Goal: Transaction & Acquisition: Obtain resource

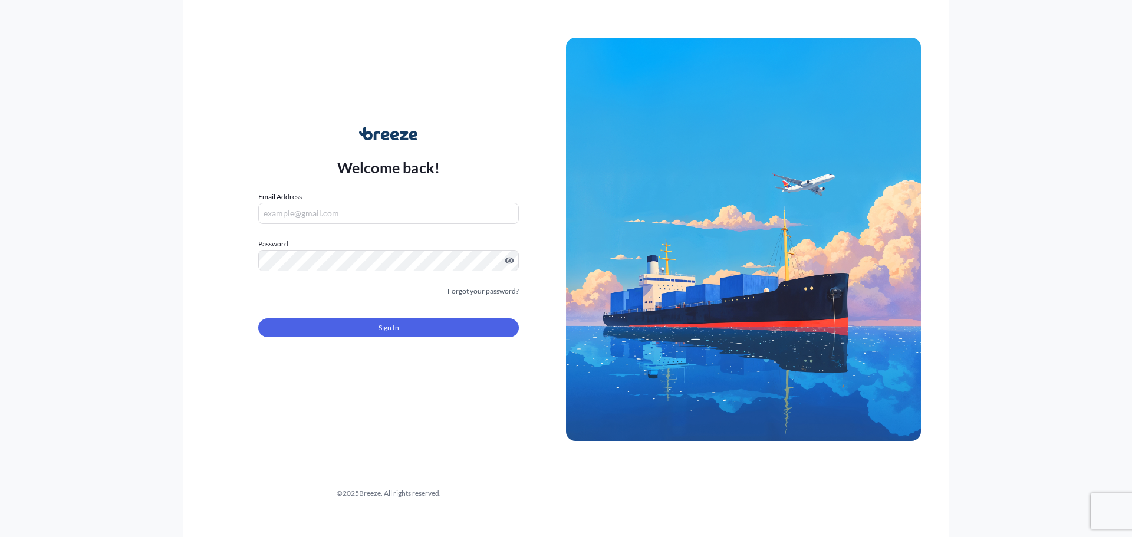
type input "[EMAIL_ADDRESS][DOMAIN_NAME]"
click at [349, 333] on button "Sign In" at bounding box center [388, 327] width 261 height 19
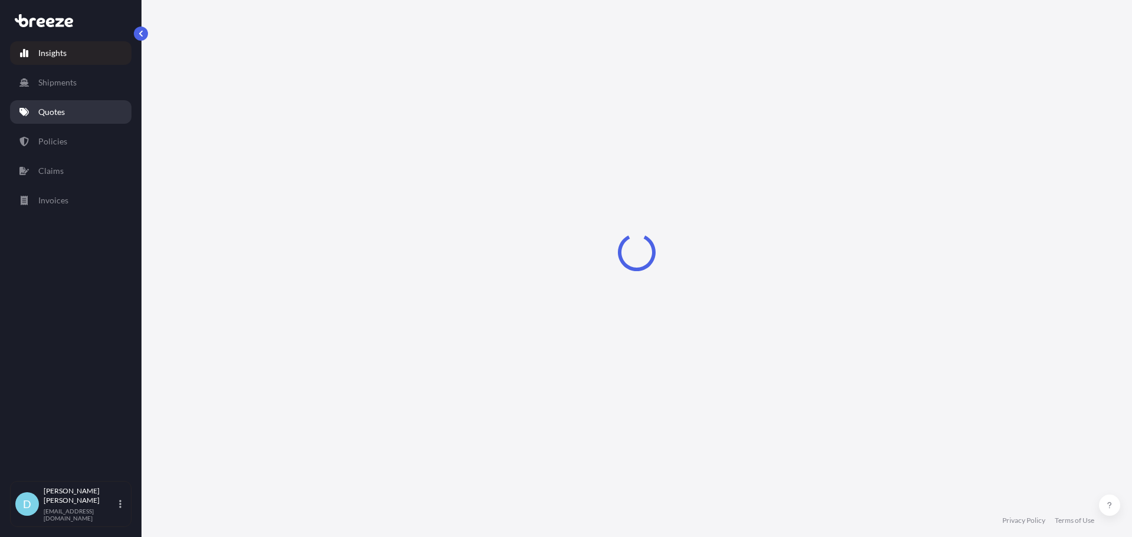
click at [67, 91] on link "Shipments" at bounding box center [70, 83] width 121 height 24
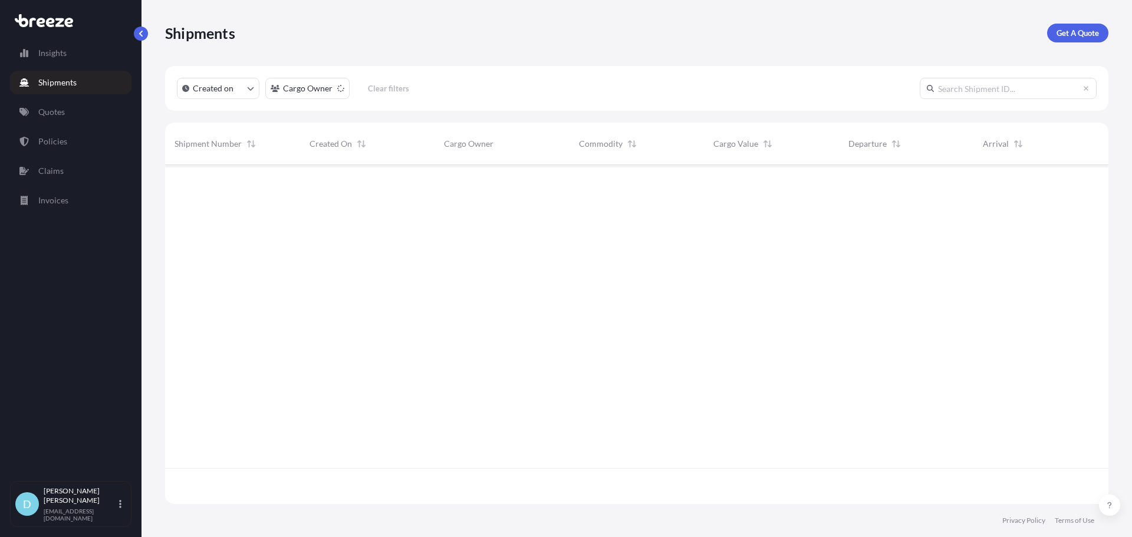
scroll to position [373, 935]
click at [82, 118] on link "Quotes" at bounding box center [70, 112] width 121 height 24
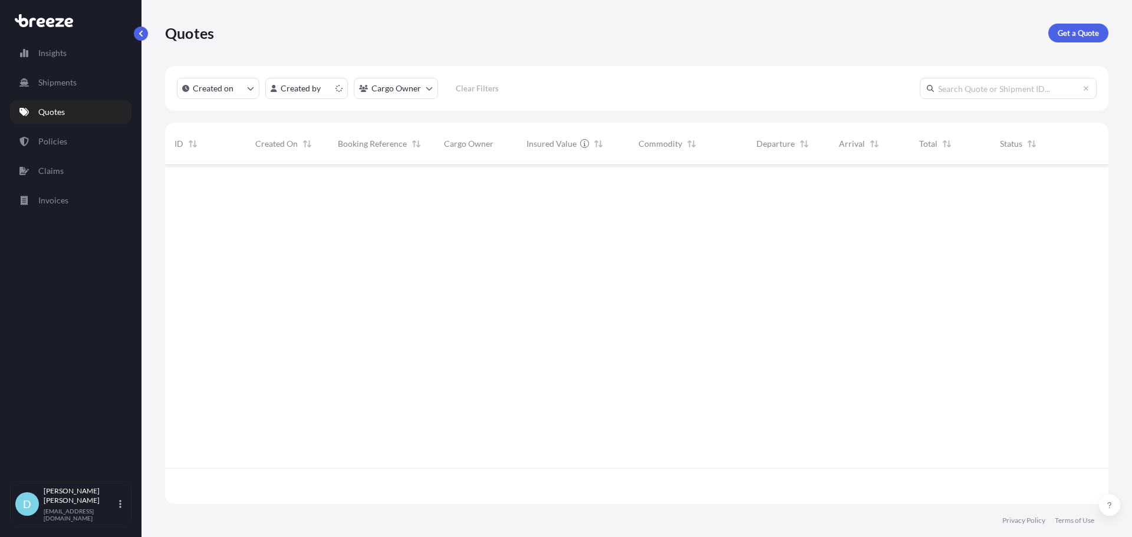
scroll to position [337, 935]
click at [1077, 42] on div "Quotes Get a Quote" at bounding box center [636, 33] width 943 height 66
click at [1077, 31] on p "Get a Quote" at bounding box center [1078, 33] width 41 height 12
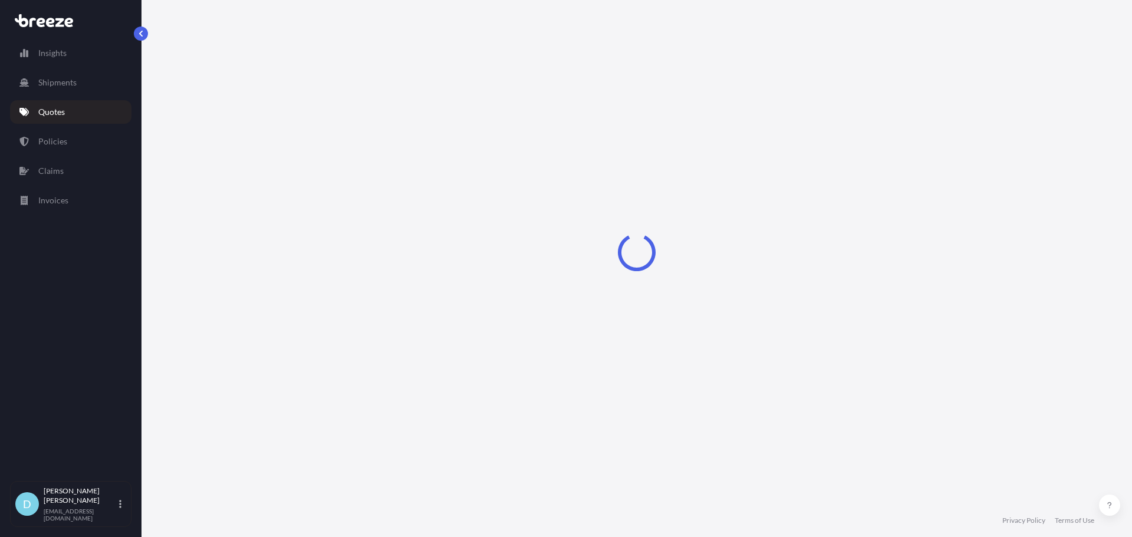
select select "Sea"
select select "1"
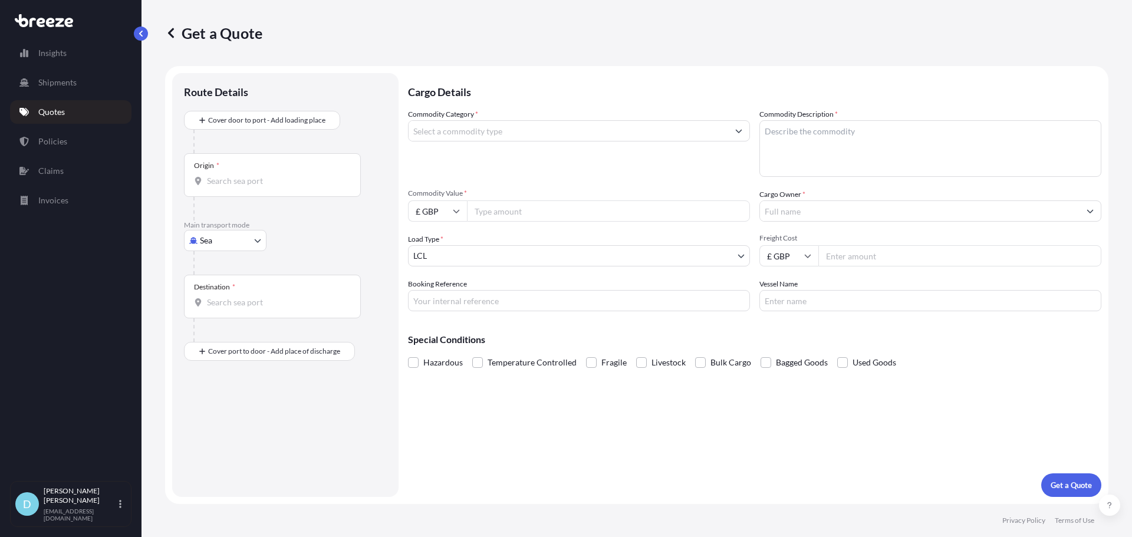
click at [255, 249] on body "Insights Shipments Quotes Policies Claims Invoices D [PERSON_NAME] [PERSON_NAME…" at bounding box center [566, 268] width 1132 height 537
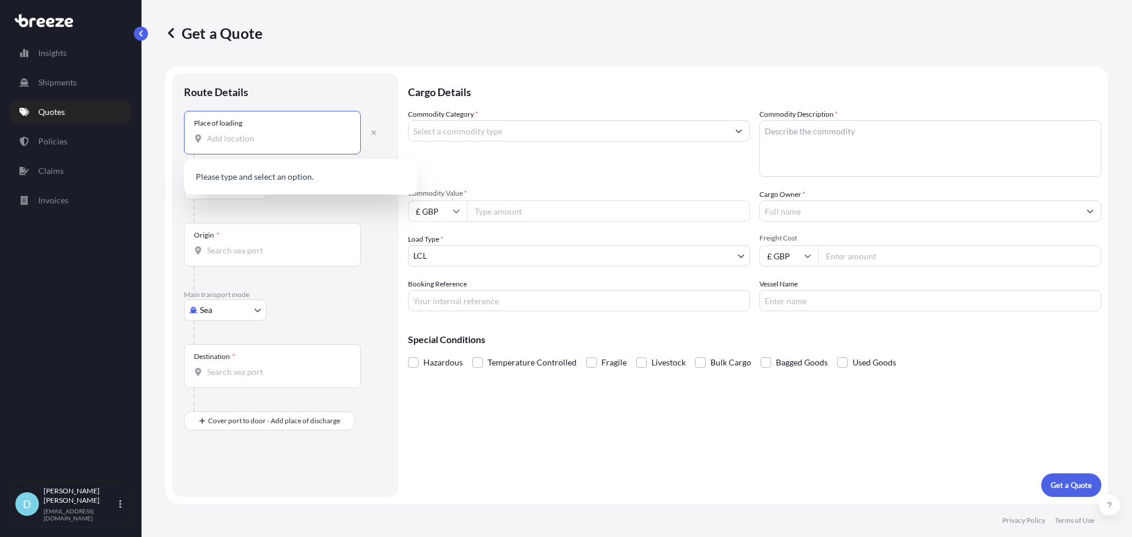
click at [267, 134] on input "Place of loading" at bounding box center [276, 139] width 139 height 12
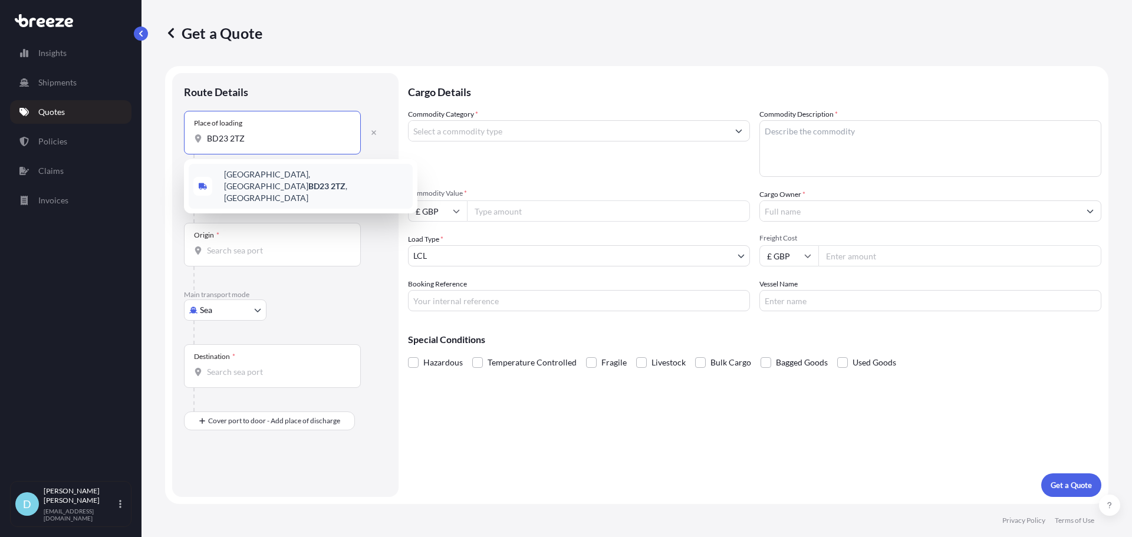
click at [265, 176] on span "[STREET_ADDRESS]" at bounding box center [316, 186] width 184 height 35
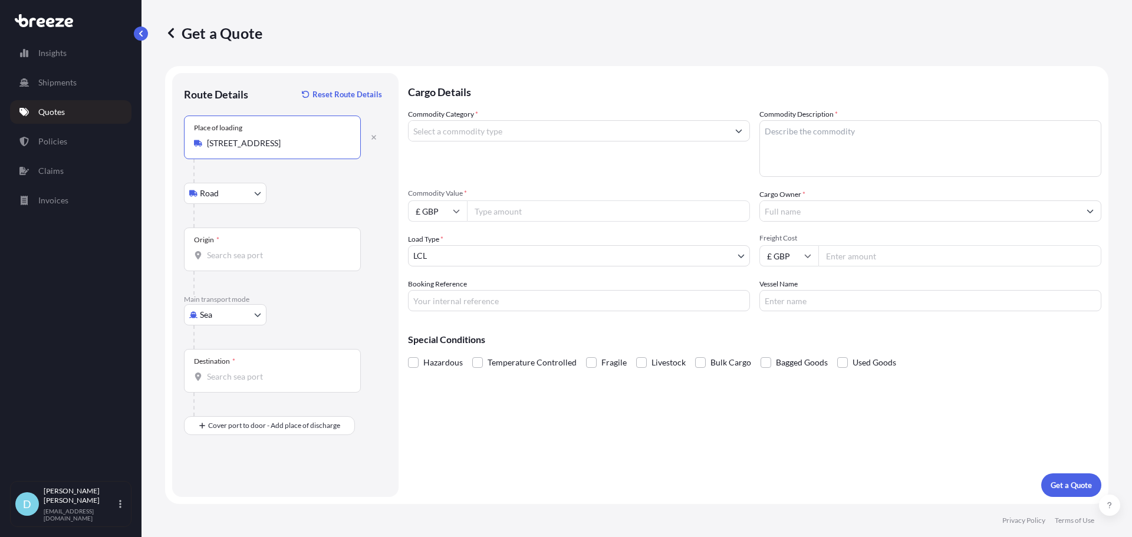
type input "[STREET_ADDRESS]"
click at [268, 253] on input "Origin *" at bounding box center [276, 255] width 139 height 12
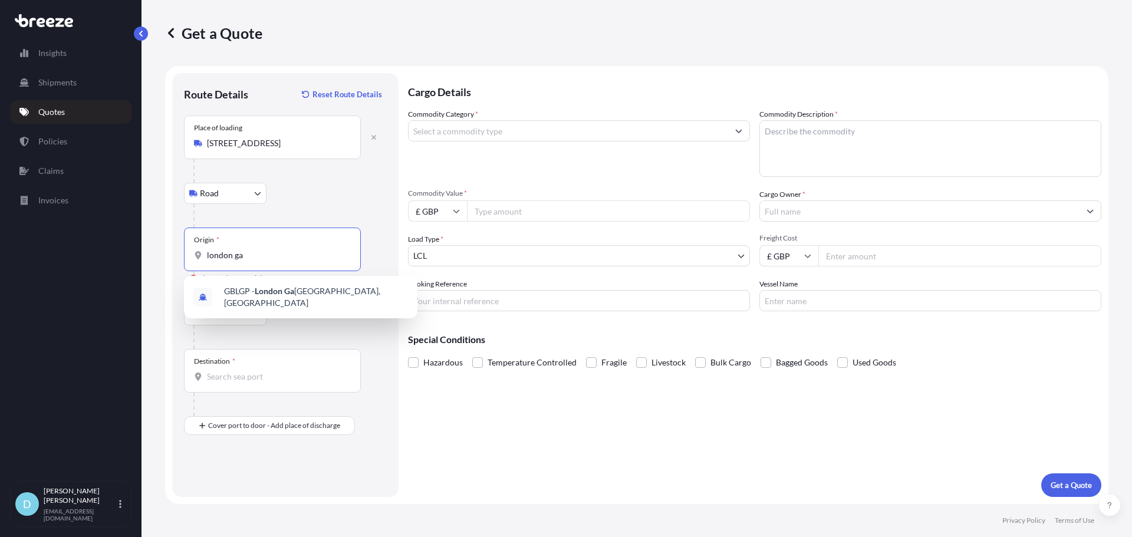
click at [251, 277] on div "GBLGP - [GEOGRAPHIC_DATA], [GEOGRAPHIC_DATA]" at bounding box center [301, 297] width 234 height 42
click at [247, 287] on div "GBLGP - [GEOGRAPHIC_DATA], [GEOGRAPHIC_DATA]" at bounding box center [301, 297] width 224 height 33
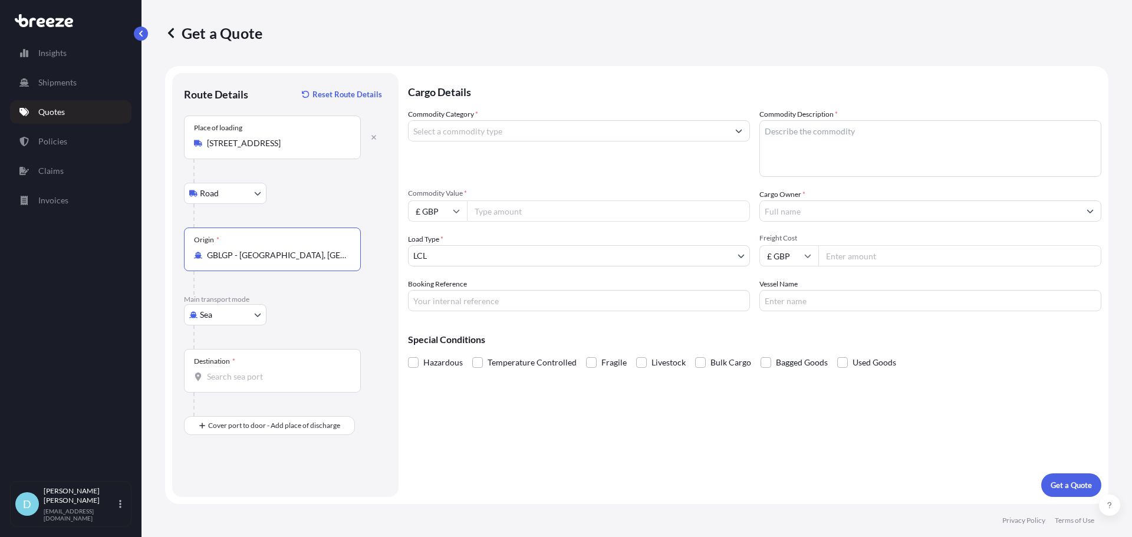
type input "GBLGP - [GEOGRAPHIC_DATA], [GEOGRAPHIC_DATA]"
click at [249, 369] on div "Destination *" at bounding box center [272, 371] width 177 height 44
click at [249, 371] on input "Destination *" at bounding box center [276, 377] width 139 height 12
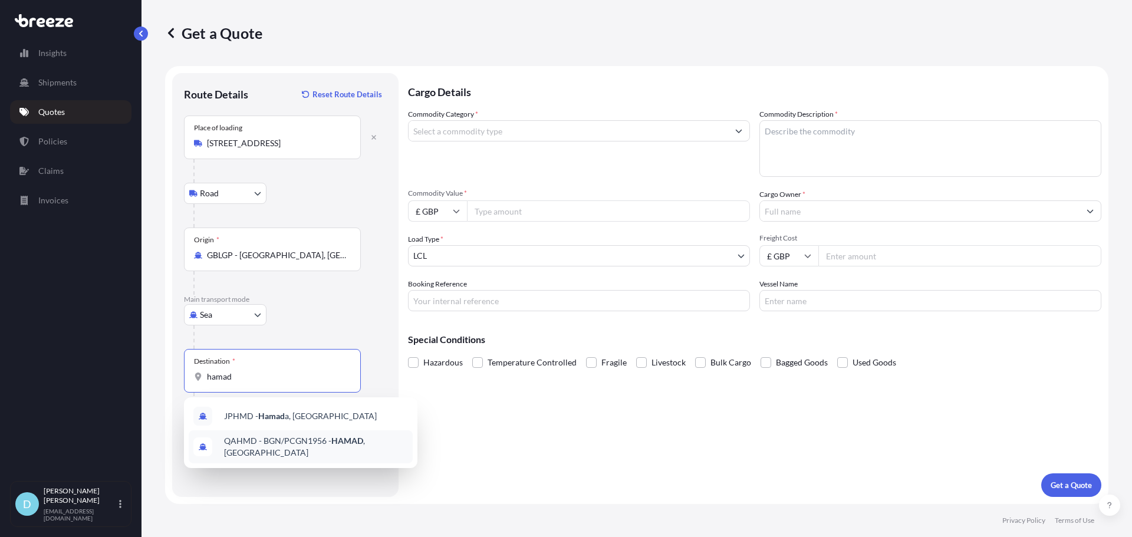
click at [290, 448] on span "QAHMD - BGN/PCGN1956 - HAMAD , [GEOGRAPHIC_DATA]" at bounding box center [316, 447] width 184 height 24
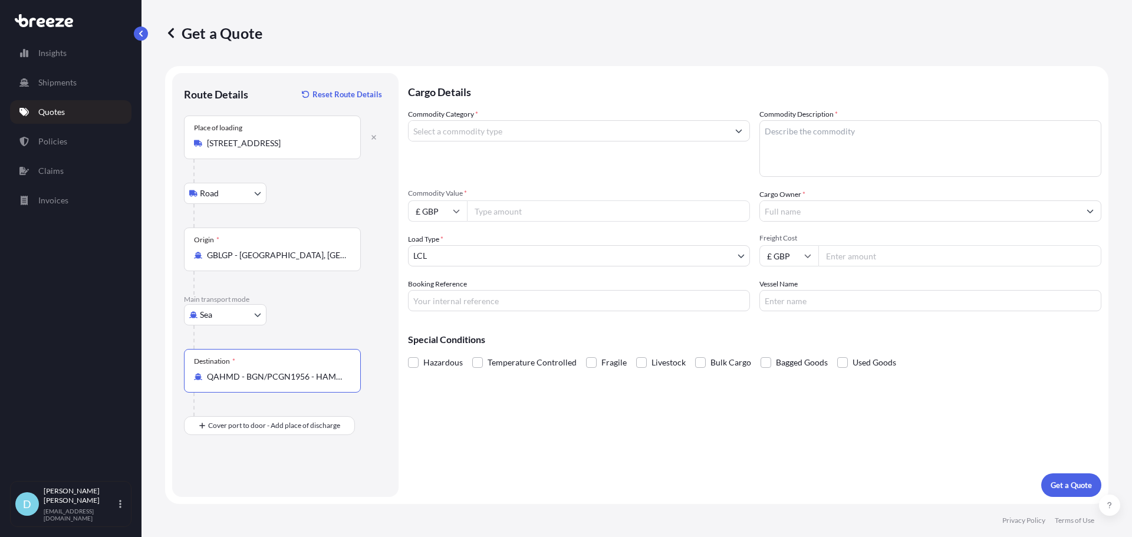
type input "QAHMD - BGN/PCGN1956 - HAMAD, [GEOGRAPHIC_DATA]"
click at [246, 492] on input "Place of Discharge" at bounding box center [276, 489] width 139 height 12
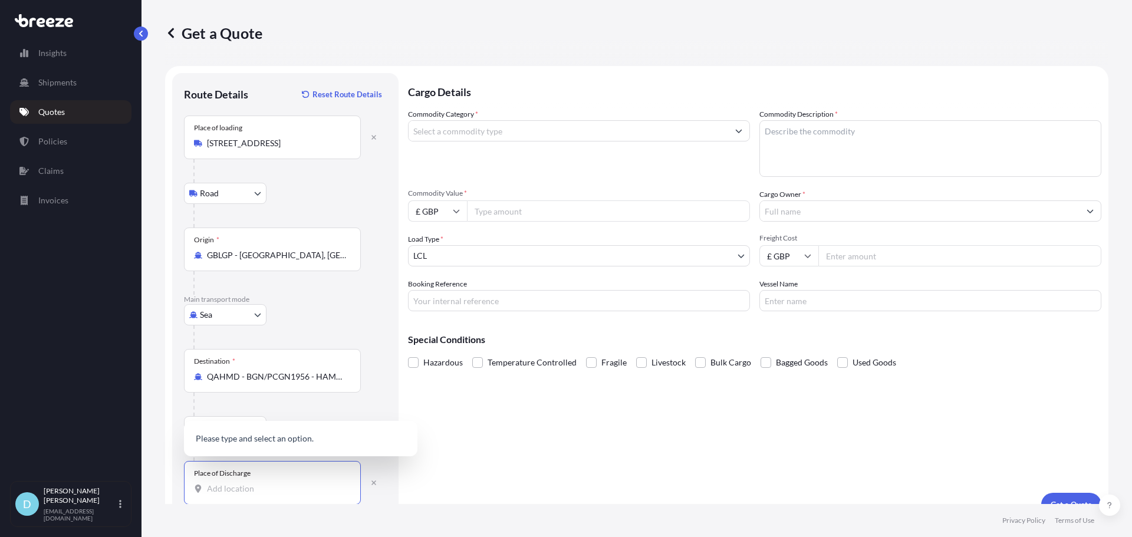
paste input "[STREET_ADDRESS]"
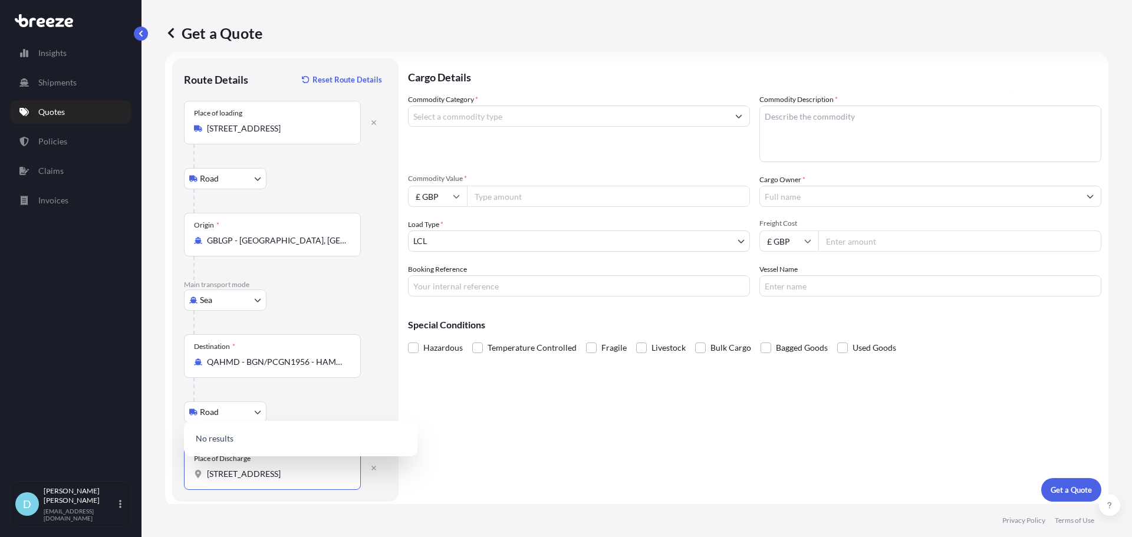
scroll to position [19, 0]
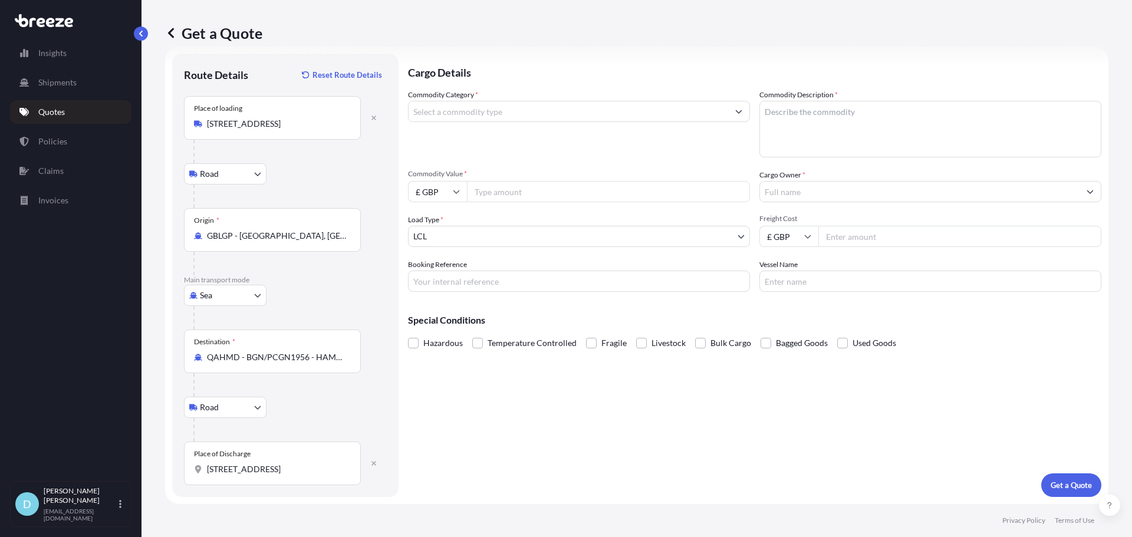
click at [269, 478] on div "Place of Discharge Gate [STREET_ADDRESS]" at bounding box center [272, 464] width 177 height 44
click at [269, 475] on input "[STREET_ADDRESS]" at bounding box center [276, 469] width 139 height 12
drag, startPoint x: 283, startPoint y: 470, endPoint x: 156, endPoint y: 470, distance: 126.8
click at [156, 470] on div "Get a Quote Route Details Reset Route Details Place of loading [GEOGRAPHIC_DATA…" at bounding box center [637, 252] width 991 height 504
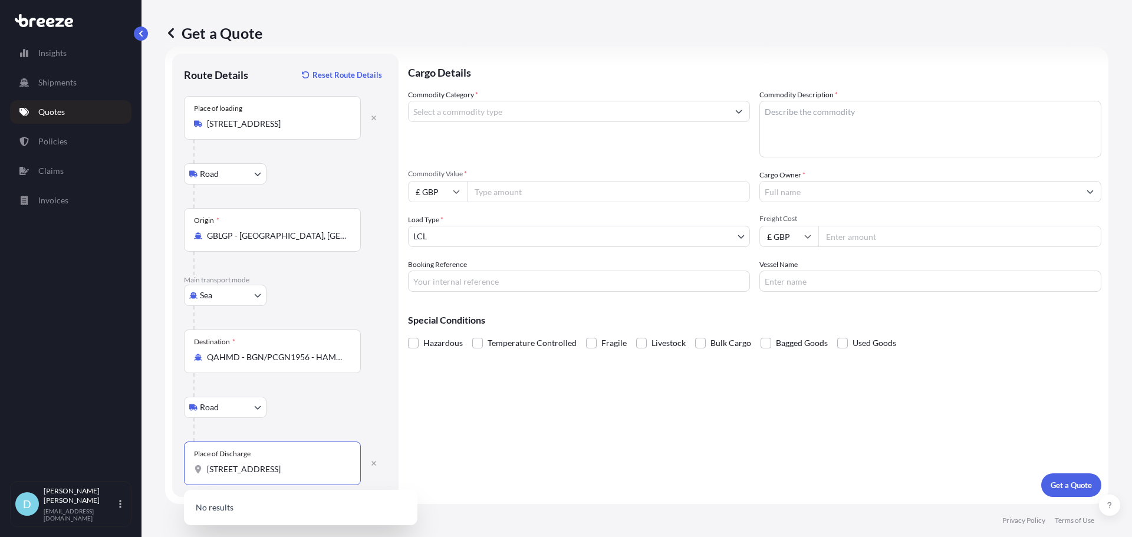
click at [228, 468] on input "[STREET_ADDRESS]" at bounding box center [276, 469] width 139 height 12
drag, startPoint x: 284, startPoint y: 469, endPoint x: 313, endPoint y: 468, distance: 29.5
click at [284, 469] on input "[STREET_ADDRESS]" at bounding box center [276, 469] width 139 height 12
drag, startPoint x: 313, startPoint y: 468, endPoint x: 402, endPoint y: 468, distance: 89.0
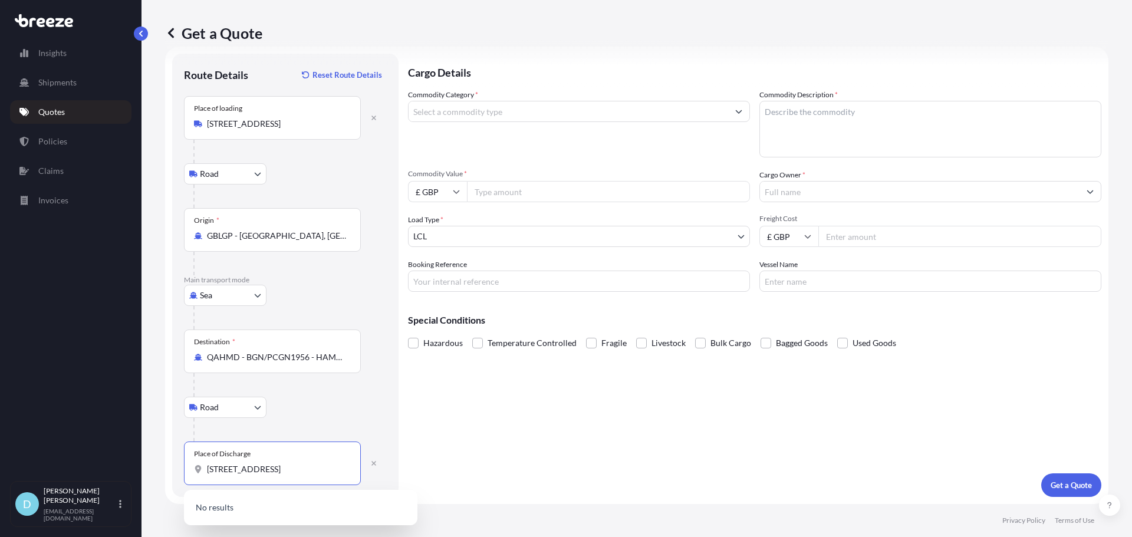
click at [405, 468] on form "Route Details Reset Route Details Place of loading [GEOGRAPHIC_DATA] Rail Origi…" at bounding box center [636, 276] width 943 height 458
click at [322, 468] on input "[STREET_ADDRESS]" at bounding box center [276, 469] width 139 height 12
click at [288, 469] on input "[STREET_ADDRESS]" at bounding box center [276, 469] width 139 height 12
drag, startPoint x: 290, startPoint y: 471, endPoint x: 239, endPoint y: 475, distance: 51.4
click at [239, 475] on input "[STREET_ADDRESS]" at bounding box center [276, 469] width 139 height 12
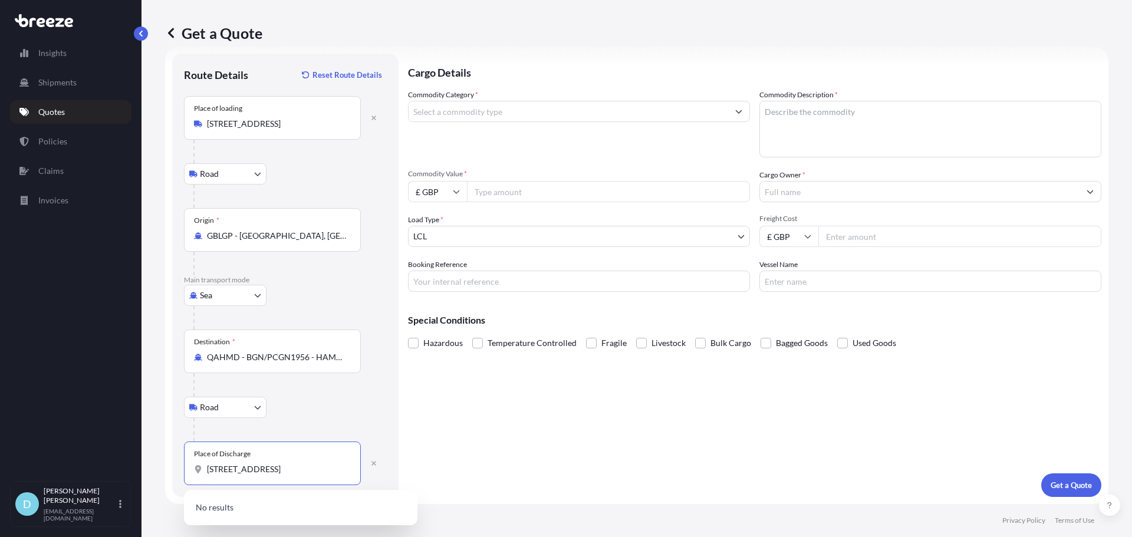
scroll to position [0, 0]
drag, startPoint x: 272, startPoint y: 468, endPoint x: 151, endPoint y: 468, distance: 120.9
click at [151, 468] on div "Get a Quote Route Details Reset Route Details Place of loading [GEOGRAPHIC_DATA…" at bounding box center [637, 252] width 991 height 504
click at [263, 466] on input "[STREET_ADDRESS]" at bounding box center [276, 469] width 139 height 12
drag, startPoint x: 250, startPoint y: 468, endPoint x: 156, endPoint y: 469, distance: 94.4
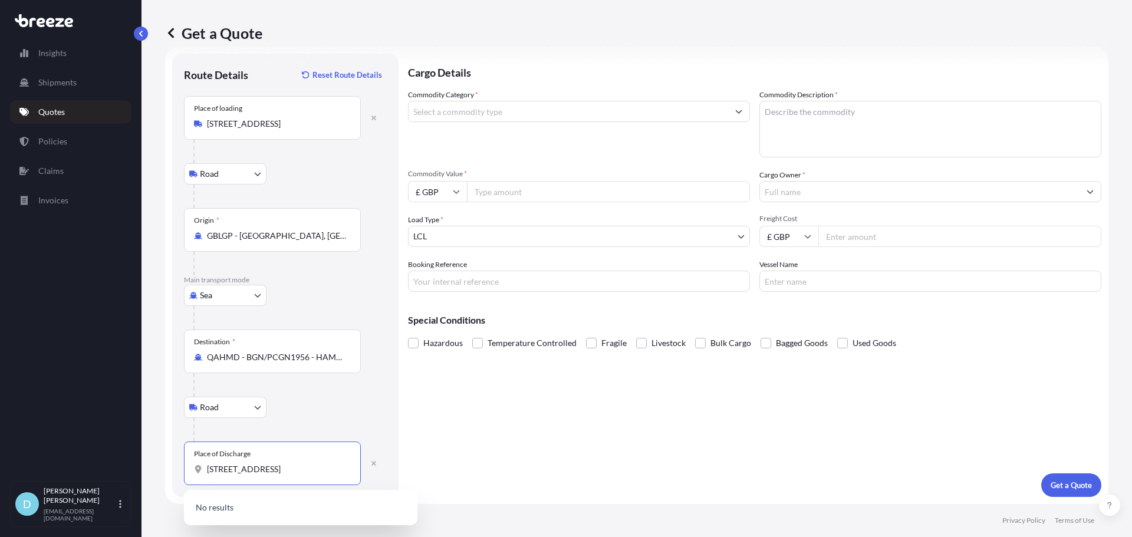
click at [156, 469] on div "Get a Quote Route Details Reset Route Details Place of loading [GEOGRAPHIC_DATA…" at bounding box center [637, 252] width 991 height 504
click at [210, 469] on input "[STREET_ADDRESS]" at bounding box center [276, 469] width 139 height 12
drag, startPoint x: 281, startPoint y: 468, endPoint x: 367, endPoint y: 470, distance: 86.1
click at [367, 470] on div "[STREET_ADDRESS]" at bounding box center [285, 464] width 203 height 44
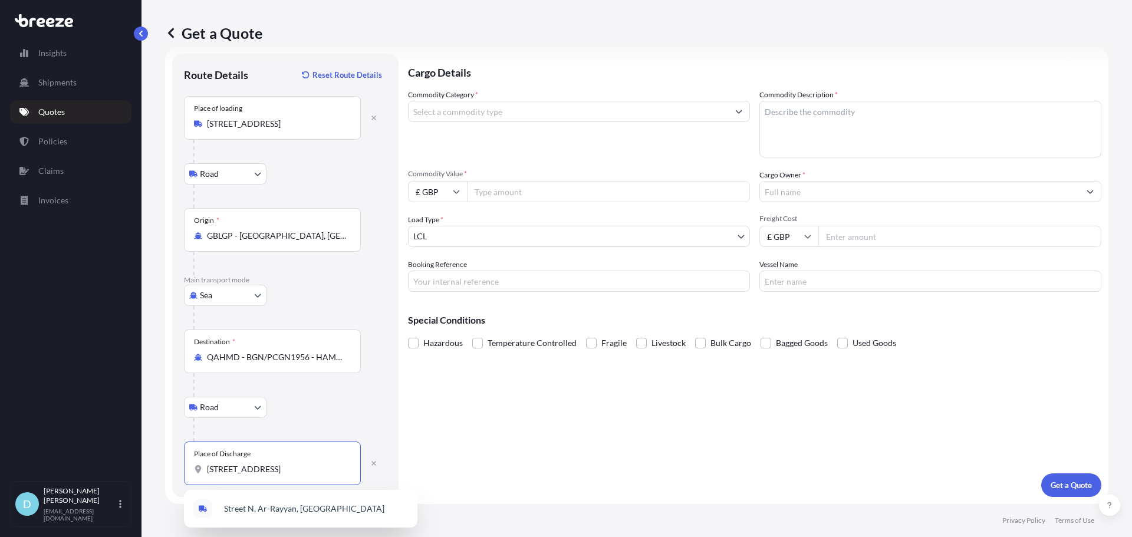
click at [323, 469] on input "[STREET_ADDRESS]" at bounding box center [276, 469] width 139 height 12
click at [293, 472] on input "[STREET_ADDRESS]" at bounding box center [276, 469] width 139 height 12
click at [273, 469] on input "[STREET_ADDRESS]" at bounding box center [276, 469] width 139 height 12
drag, startPoint x: 223, startPoint y: 472, endPoint x: 125, endPoint y: 473, distance: 98.5
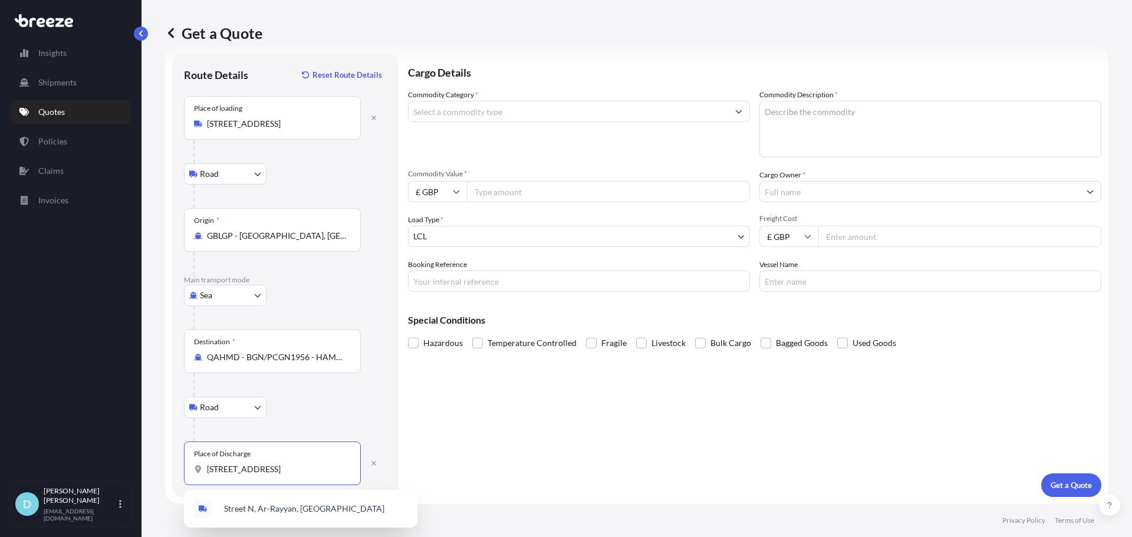
click at [125, 473] on div "Insights Shipments Quotes Policies Claims Invoices D [PERSON_NAME] [PERSON_NAME…" at bounding box center [566, 268] width 1132 height 537
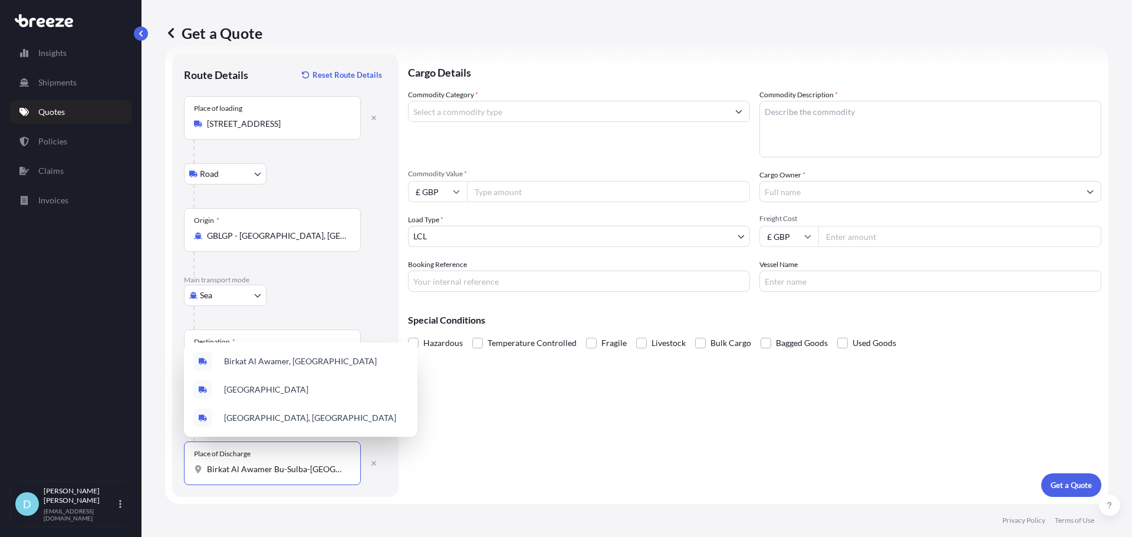
click at [221, 470] on input "Birkat Al Awamer Bu-Sulba-[GEOGRAPHIC_DATA]" at bounding box center [276, 469] width 139 height 12
click at [331, 359] on div "Birkat Al Awamer, [GEOGRAPHIC_DATA]" at bounding box center [301, 361] width 224 height 28
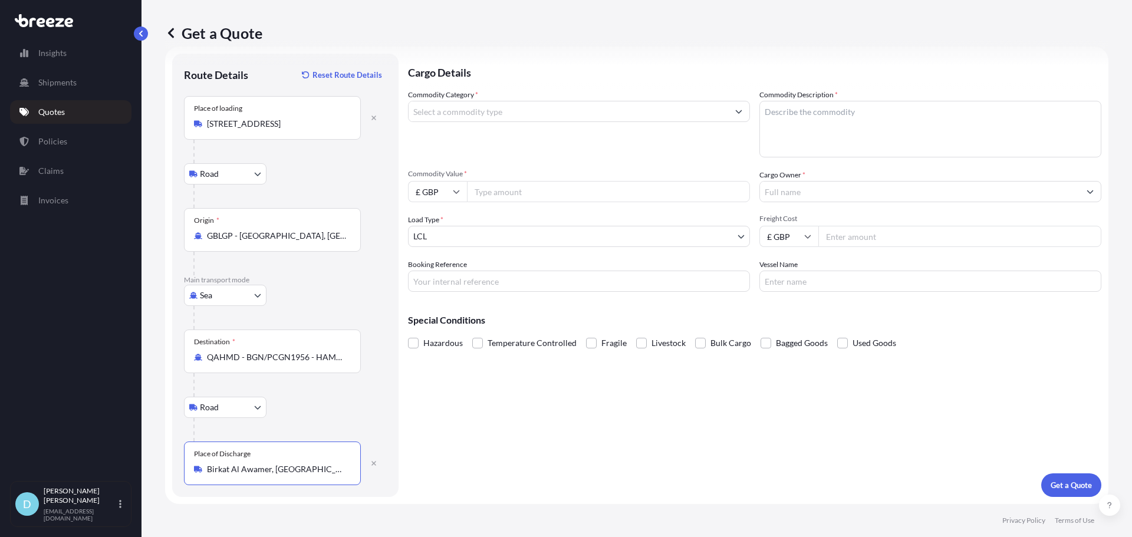
type input "Birkat Al Awamer, [GEOGRAPHIC_DATA]"
click at [548, 116] on input "Commodity Category *" at bounding box center [569, 111] width 320 height 21
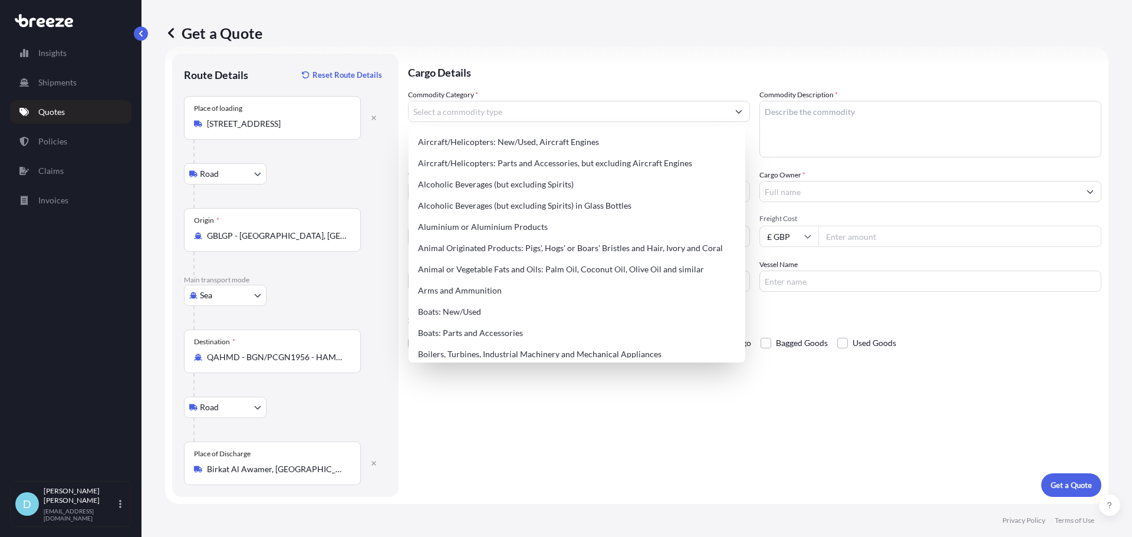
click at [564, 94] on div "Commodity Category *" at bounding box center [579, 123] width 342 height 68
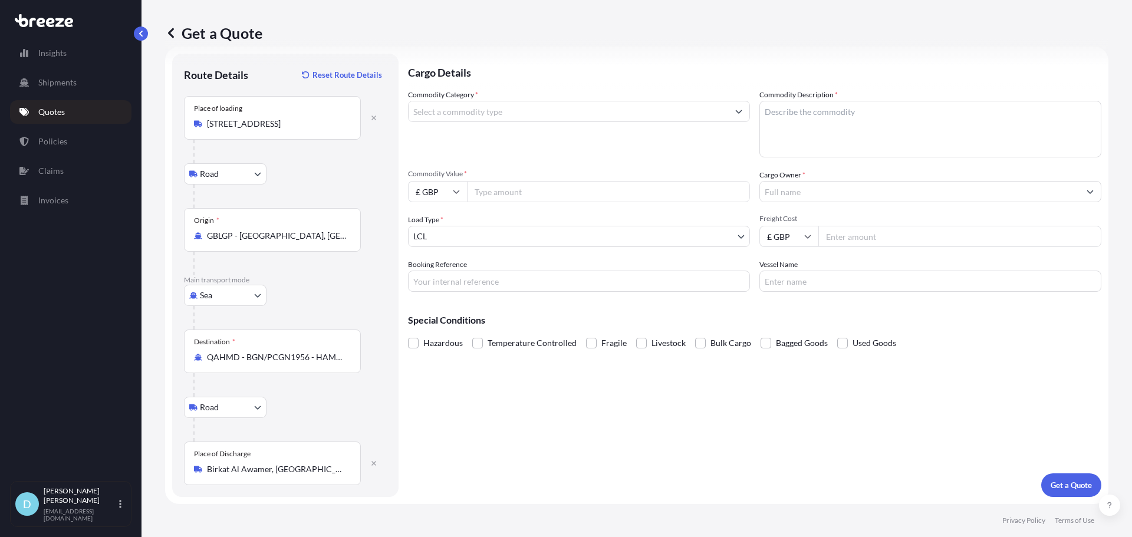
click at [547, 116] on input "Commodity Category *" at bounding box center [569, 111] width 320 height 21
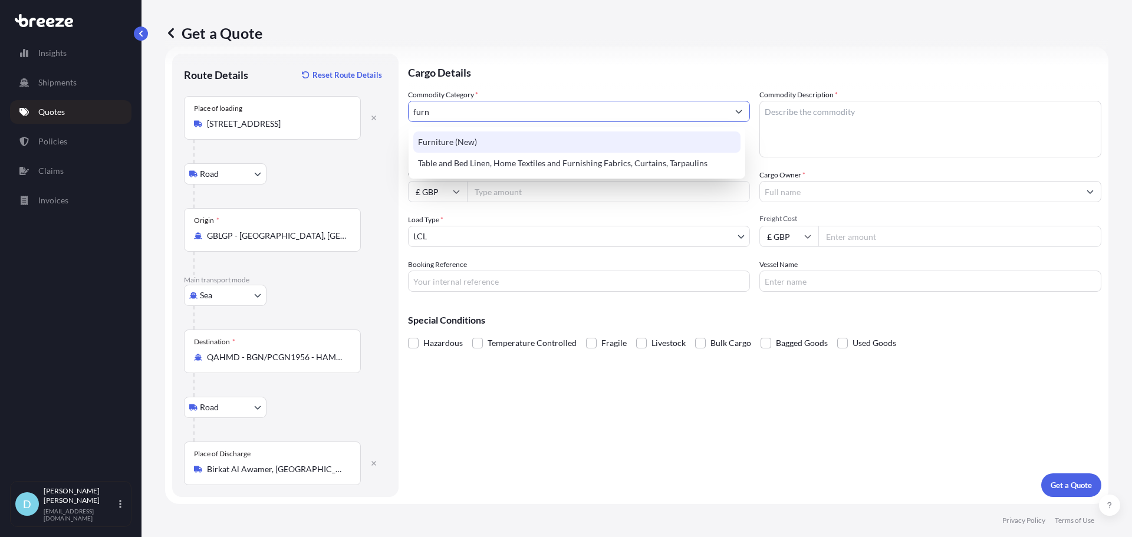
click at [544, 139] on div "Furniture (New)" at bounding box center [576, 141] width 327 height 21
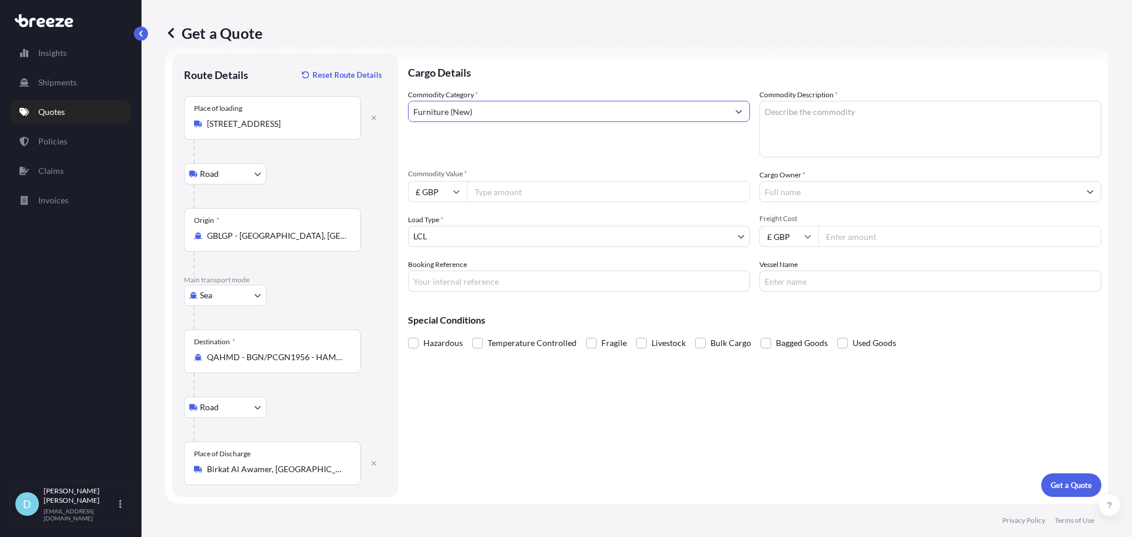
type input "Furniture (New)"
click at [791, 129] on textarea "Commodity Description *" at bounding box center [931, 129] width 342 height 57
click at [777, 94] on label "Commodity Description *" at bounding box center [799, 95] width 78 height 12
click at [777, 101] on textarea "Commodity Description *" at bounding box center [931, 129] width 342 height 57
click at [796, 114] on textarea "Commodity Description *" at bounding box center [931, 129] width 342 height 57
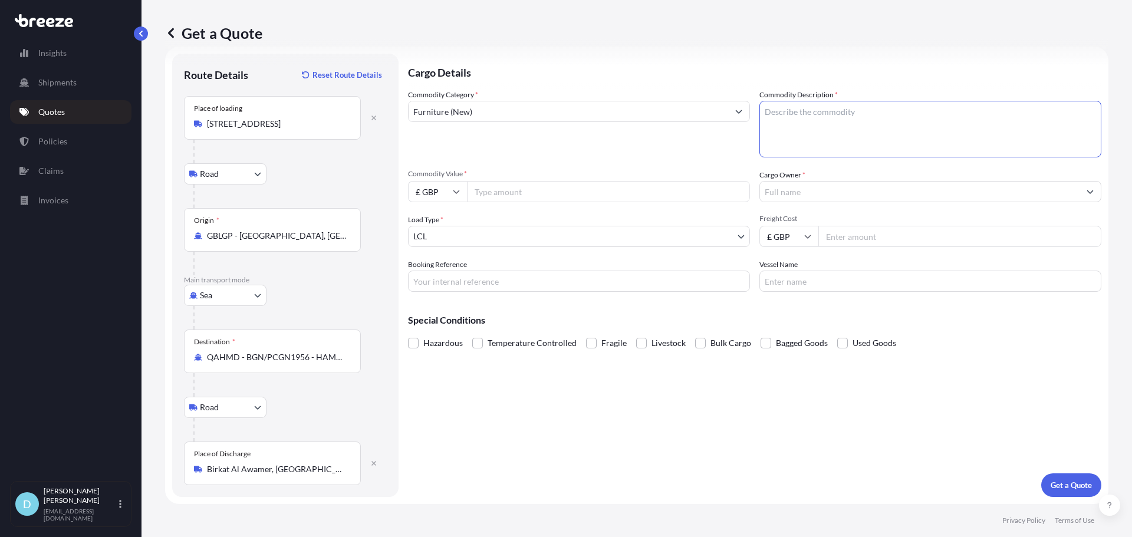
paste textarea "mobile whiteboard/office screen"
type textarea "mobile whiteboard/office screen"
click at [666, 188] on input "Commodity Value *" at bounding box center [608, 191] width 283 height 21
click at [548, 197] on input "Commodity Value *" at bounding box center [608, 191] width 283 height 21
type input "4166"
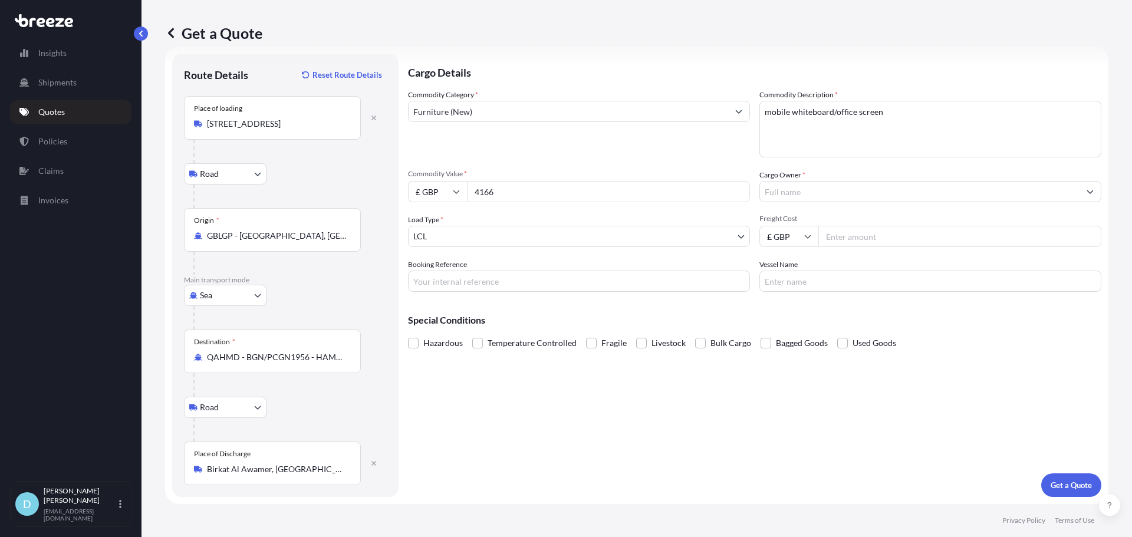
click at [807, 202] on div "Commodity Category * Furniture (New) Commodity Description * mobile whiteboard/…" at bounding box center [754, 190] width 693 height 203
click at [811, 195] on input "Cargo Owner *" at bounding box center [920, 191] width 320 height 21
click at [805, 191] on input "Cargo Owner *" at bounding box center [920, 191] width 320 height 21
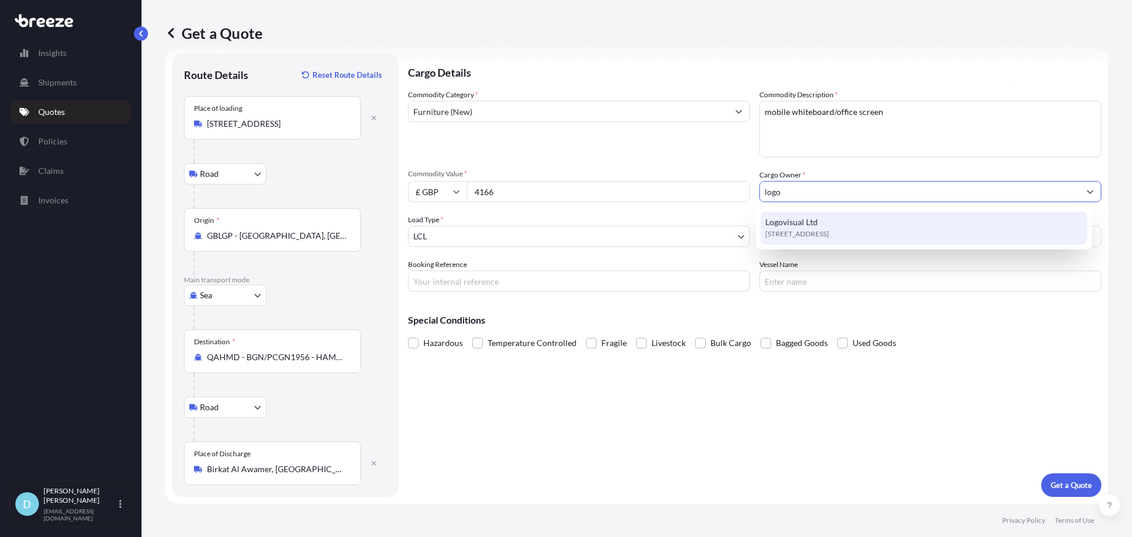
click at [800, 222] on span "Logovisual Ltd" at bounding box center [791, 222] width 52 height 12
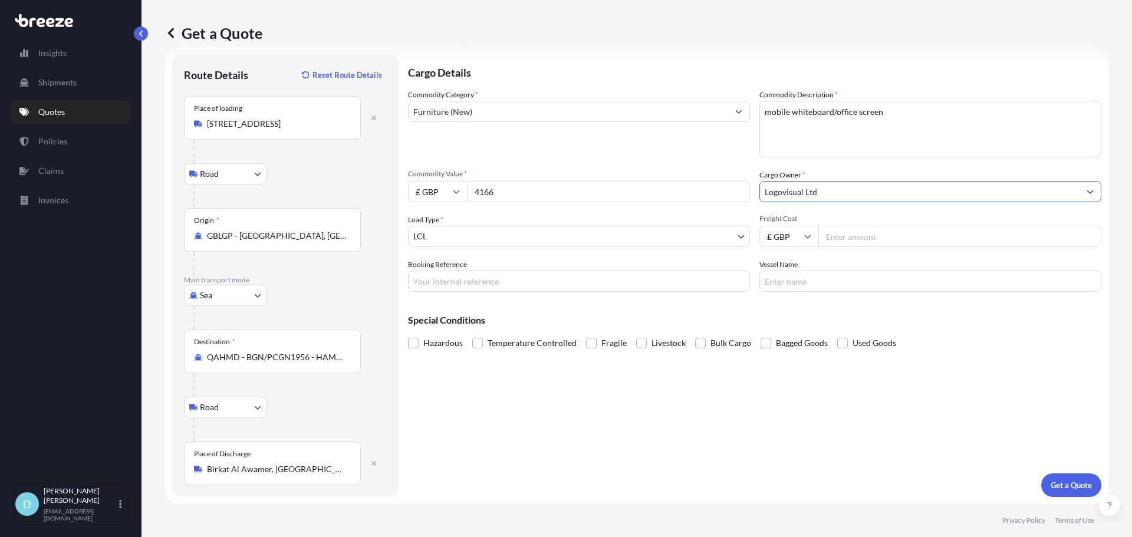
type input "Logovisual Ltd"
click at [859, 239] on input "Freight Cost" at bounding box center [959, 236] width 283 height 21
type input "750"
click at [842, 382] on div "Cargo Details Commodity Category * Furniture (New) Commodity Description * mobi…" at bounding box center [754, 275] width 693 height 443
click at [1051, 484] on p "Get a Quote" at bounding box center [1071, 485] width 41 height 12
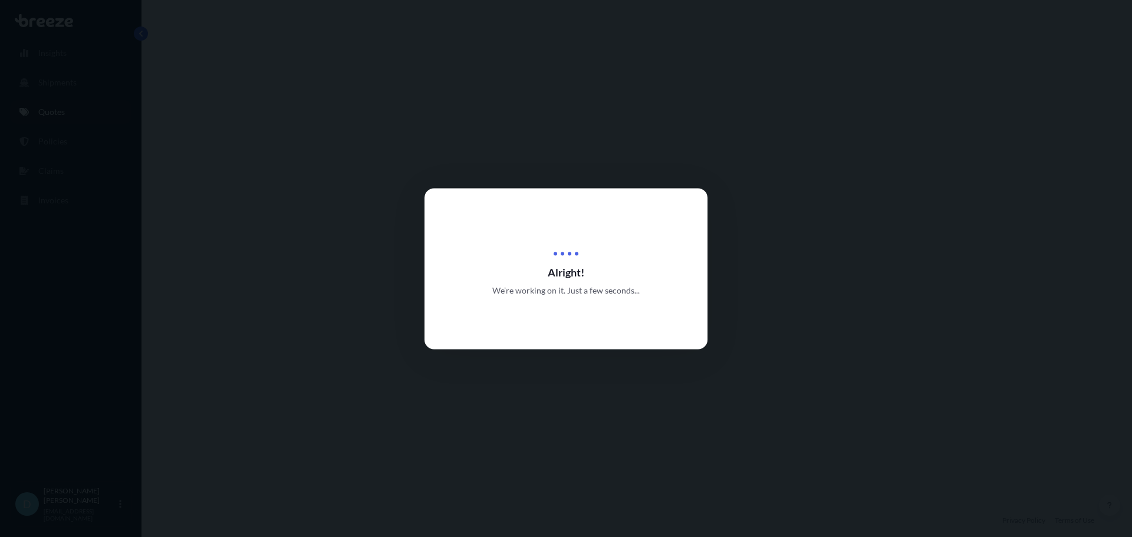
select select "Road"
select select "Sea"
select select "Road"
select select "1"
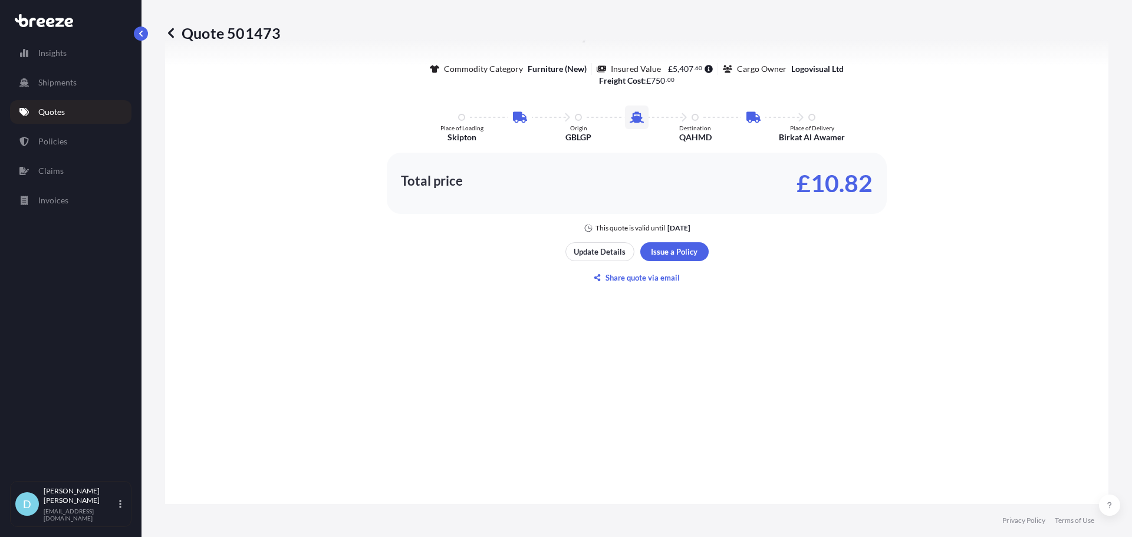
scroll to position [767, 0]
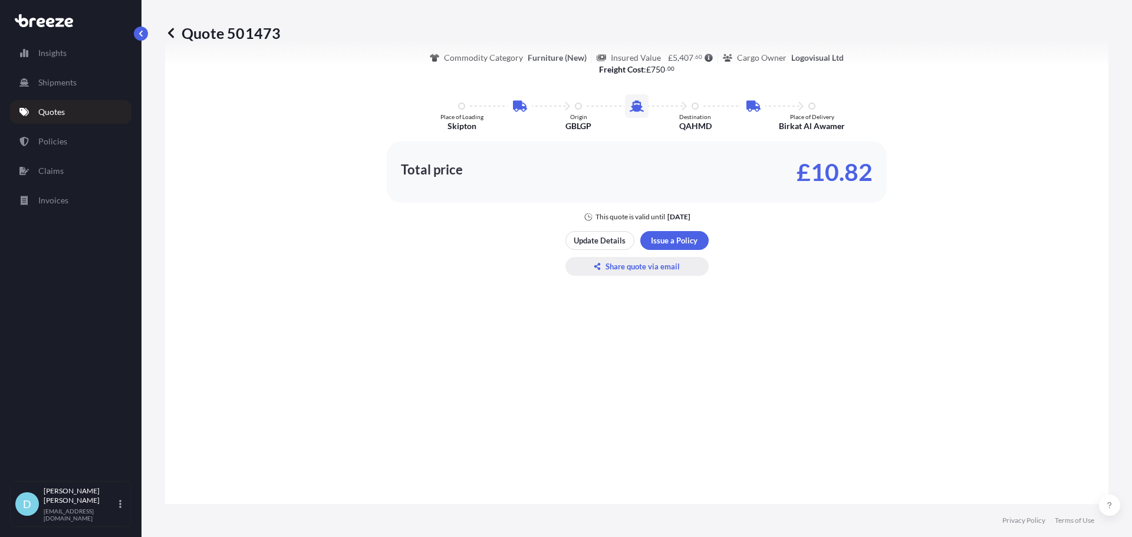
click at [616, 267] on p "Share quote via email" at bounding box center [643, 267] width 74 height 12
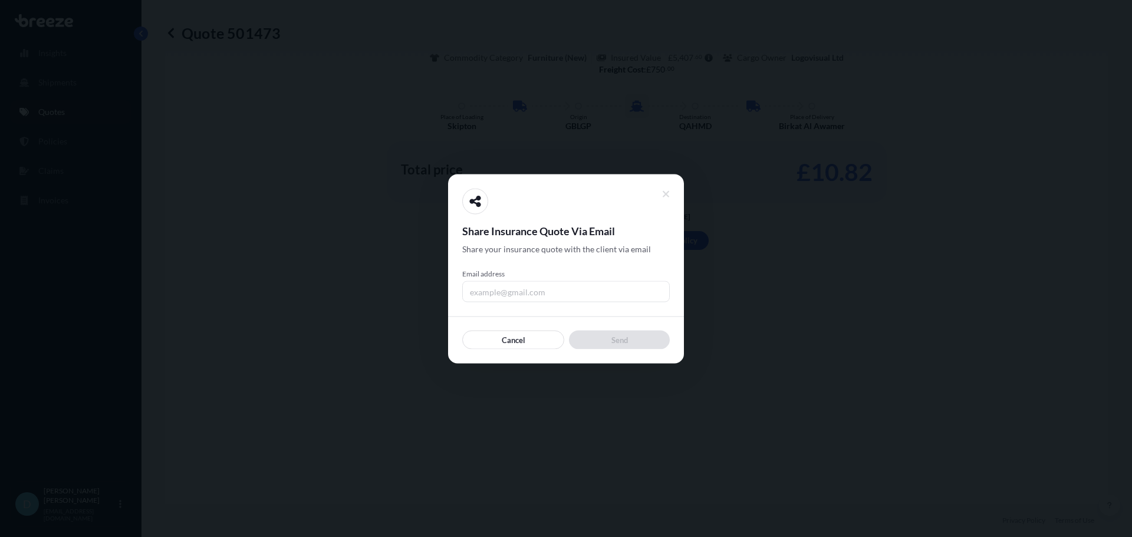
click at [581, 299] on input "Email address" at bounding box center [566, 291] width 208 height 21
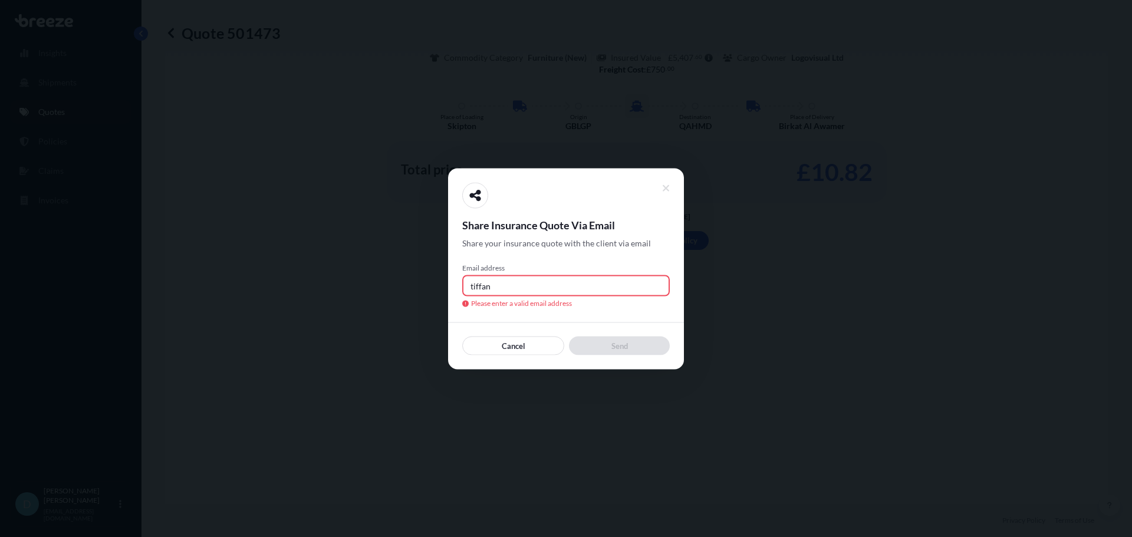
click at [579, 293] on input "tiffan" at bounding box center [566, 285] width 208 height 21
type input "[PERSON_NAME][EMAIL_ADDRESS][DOMAIN_NAME]"
